Goal: Information Seeking & Learning: Find specific fact

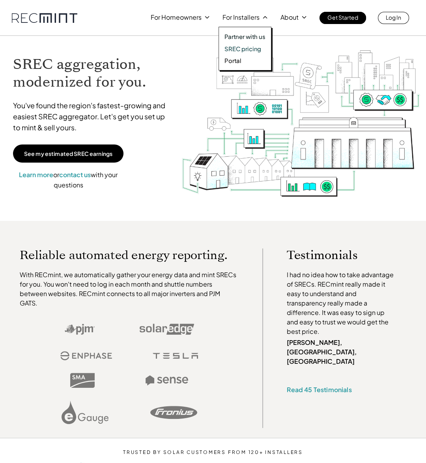
click at [238, 53] on div "Partner with us SREC pricing Portal" at bounding box center [244, 49] width 53 height 44
click at [236, 50] on p "SREC pricing" at bounding box center [242, 49] width 37 height 8
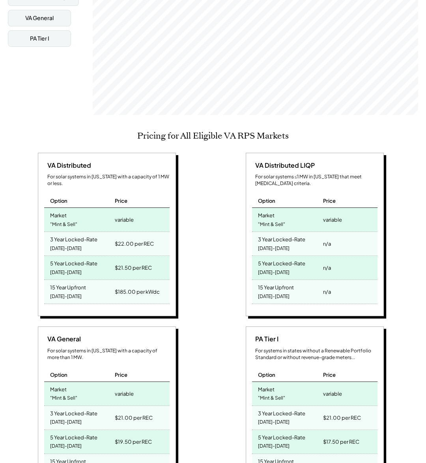
scroll to position [130, 325]
drag, startPoint x: 213, startPoint y: 252, endPoint x: 212, endPoint y: 230, distance: 22.1
click at [212, 230] on div "VA Distributed For solar systems in [US_STATE] with a capacity of 1 MW or less.…" at bounding box center [212, 323] width 408 height 340
drag, startPoint x: 213, startPoint y: 231, endPoint x: 213, endPoint y: 220, distance: 11.4
click at [213, 220] on div "VA Distributed For solar systems in [US_STATE] with a capacity of 1 MW or less.…" at bounding box center [212, 323] width 408 height 340
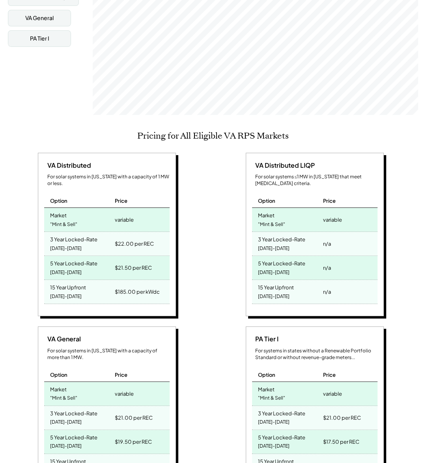
scroll to position [79, 0]
